Goal: Use online tool/utility: Use online tool/utility

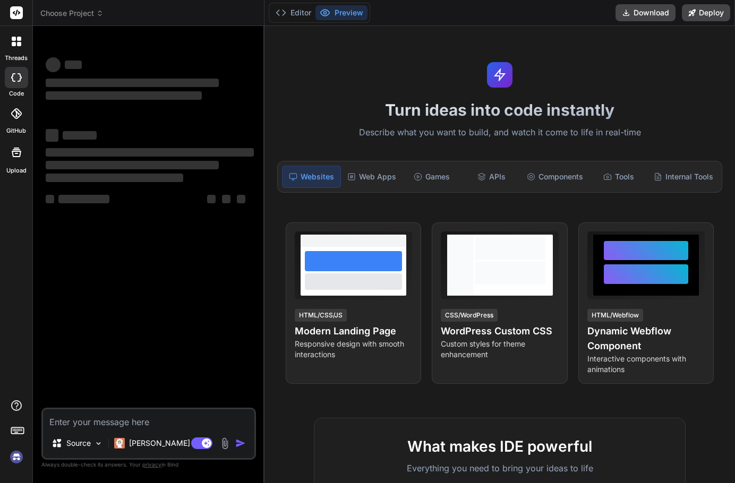
type textarea "x"
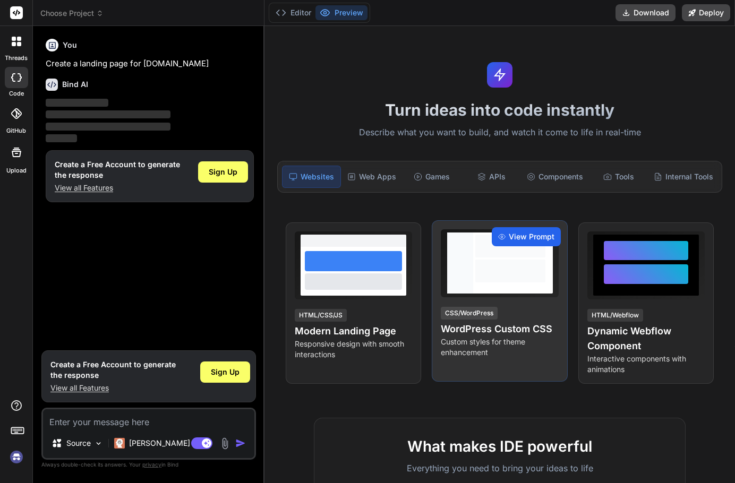
click at [528, 236] on span "View Prompt" at bounding box center [532, 237] width 46 height 11
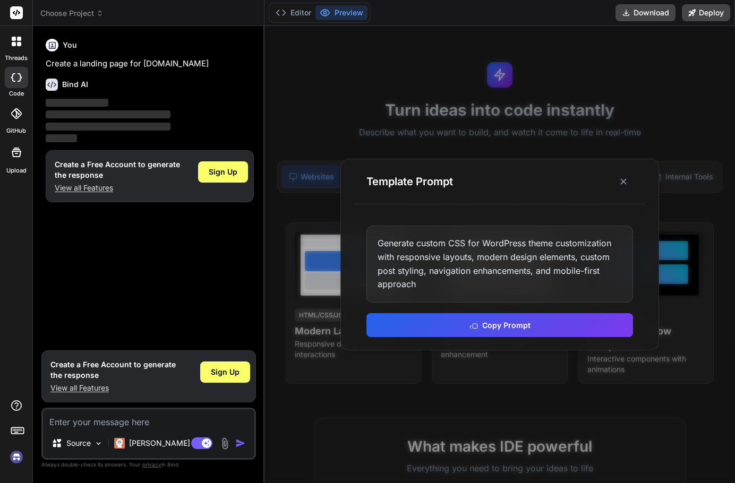
click at [509, 289] on div "Generate custom CSS for WordPress theme customization with responsive layouts, …" at bounding box center [500, 264] width 267 height 76
click at [540, 252] on div "Generate custom CSS for WordPress theme customization with responsive layouts, …" at bounding box center [500, 264] width 267 height 76
click at [551, 250] on div "Generate custom CSS for WordPress theme customization with responsive layouts, …" at bounding box center [500, 264] width 267 height 76
click at [624, 177] on icon at bounding box center [623, 181] width 11 height 11
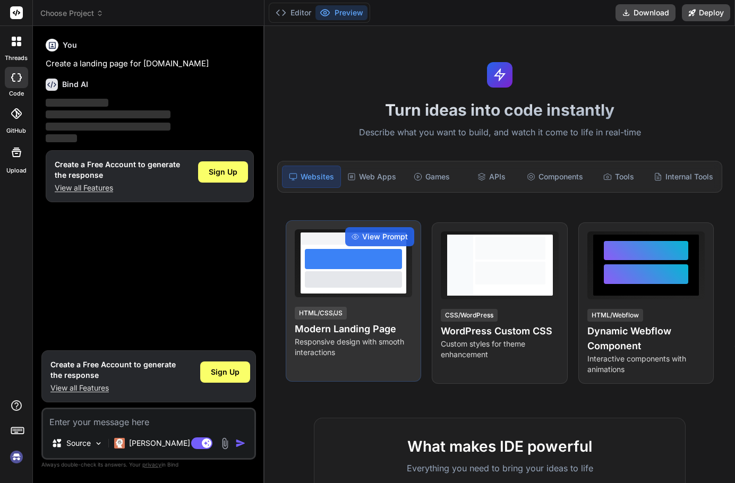
click at [373, 288] on div at bounding box center [354, 269] width 106 height 49
click at [389, 239] on span "View Prompt" at bounding box center [385, 237] width 46 height 11
